Goal: Task Accomplishment & Management: Complete application form

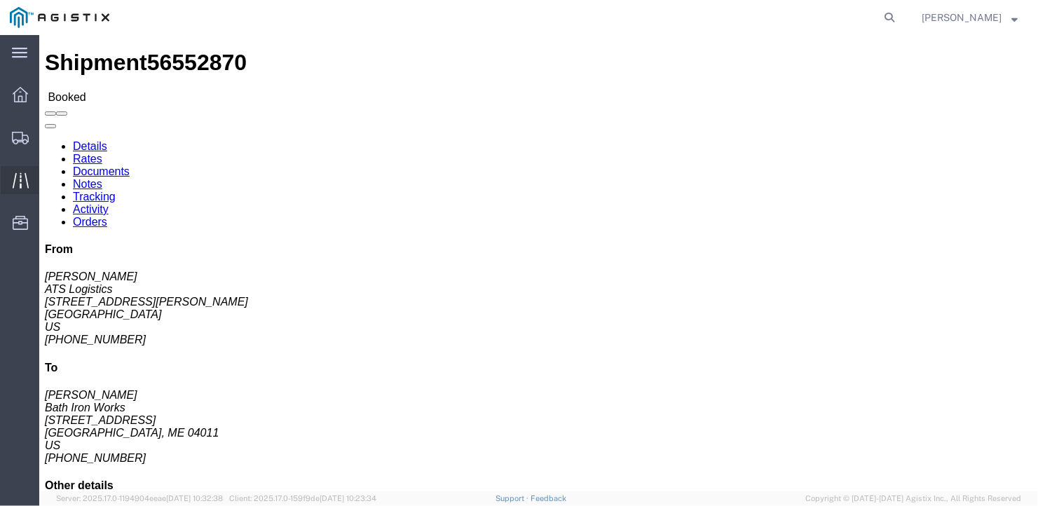
click at [48, 177] on span "Traffic" at bounding box center [44, 180] width 10 height 28
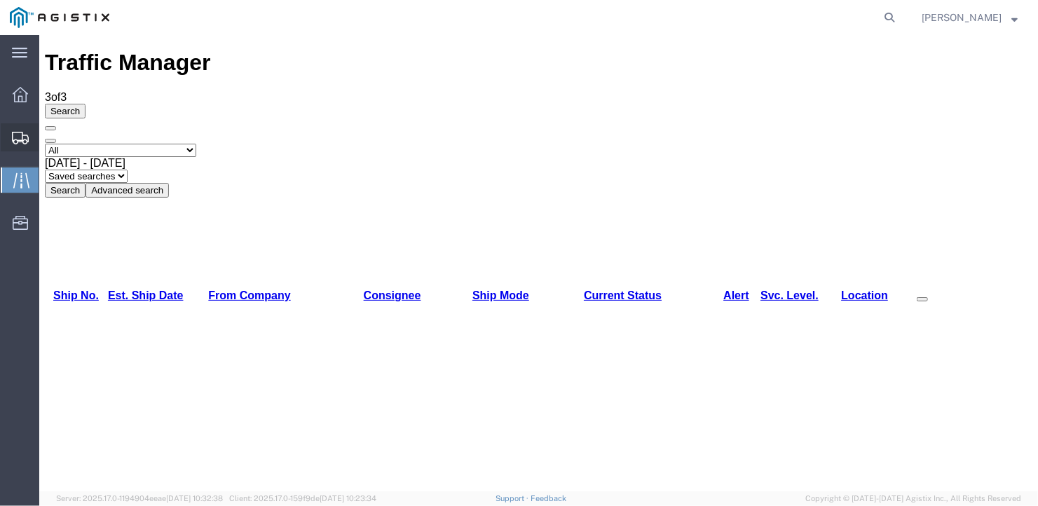
click at [0, 0] on span "Create Shipment" at bounding box center [0, 0] width 0 height 0
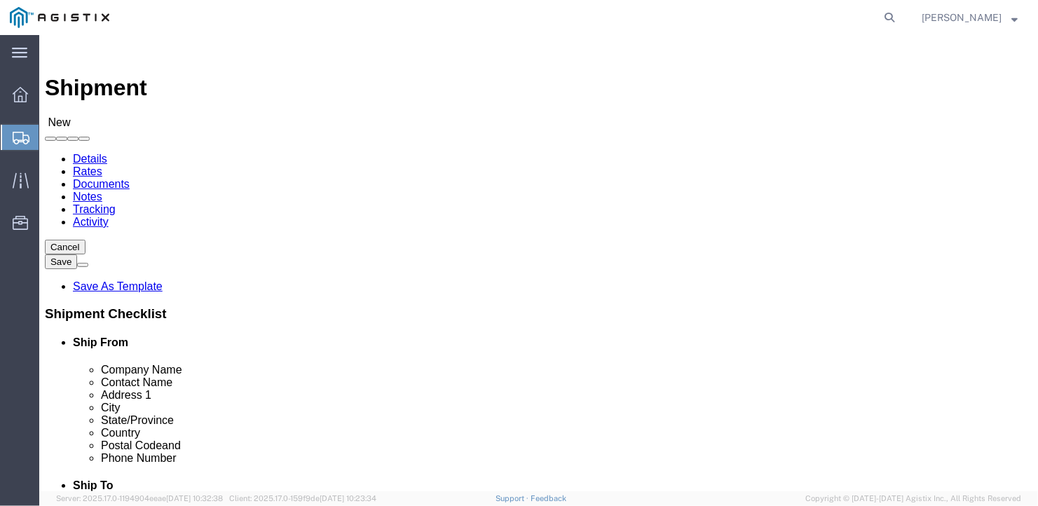
select select
click select "Select General Dynamics Bath Iron Works"
select select "8114"
click select "Select General Dynamics Bath Iron Works"
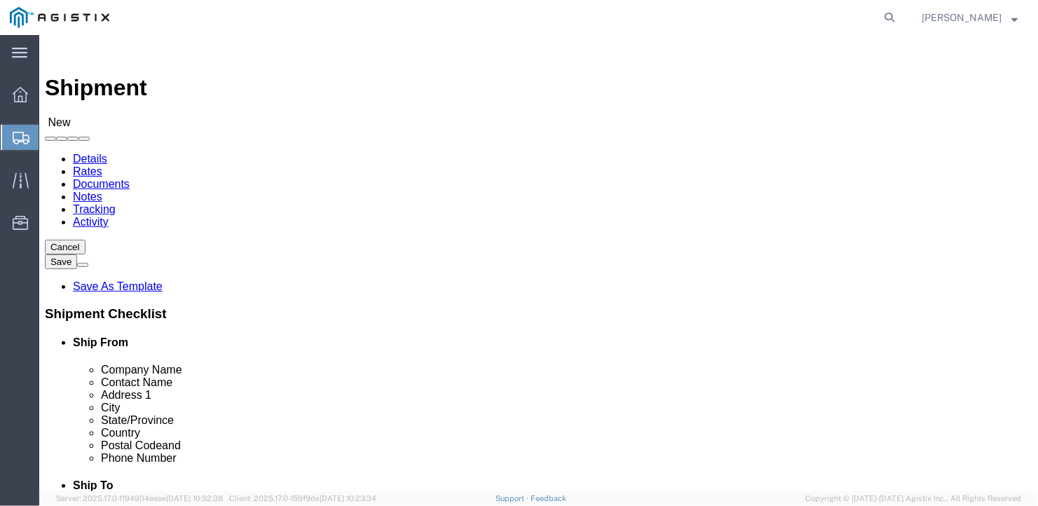
select select
click input "text"
type input "T"
